Goal: Navigation & Orientation: Go to known website

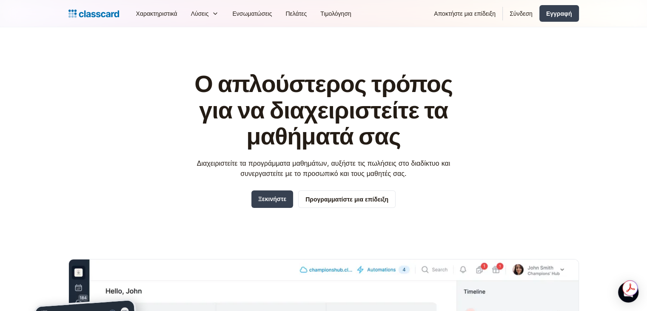
click at [588, 79] on header "Ο απλούστερος τρόπος για να διαχειριστείτε τα μαθήματά σας Διαχειριστείτε τα πρ…" at bounding box center [323, 255] width 647 height 457
click at [517, 13] on font "Σύνδεση" at bounding box center [521, 13] width 23 height 7
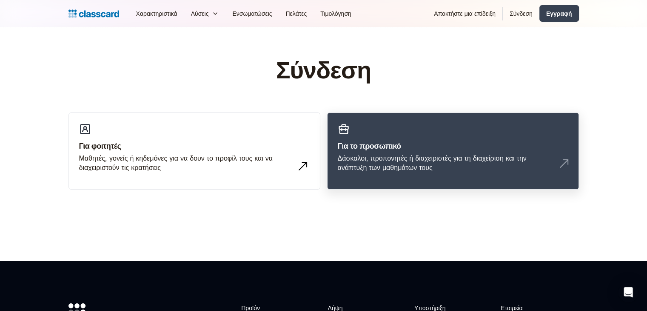
click at [414, 160] on font "Δάσκαλοι, προπονητές ή διαχειριστές για τη διαχείριση και την ανάπτυξη των μαθη…" at bounding box center [432, 163] width 189 height 18
